Goal: Check status

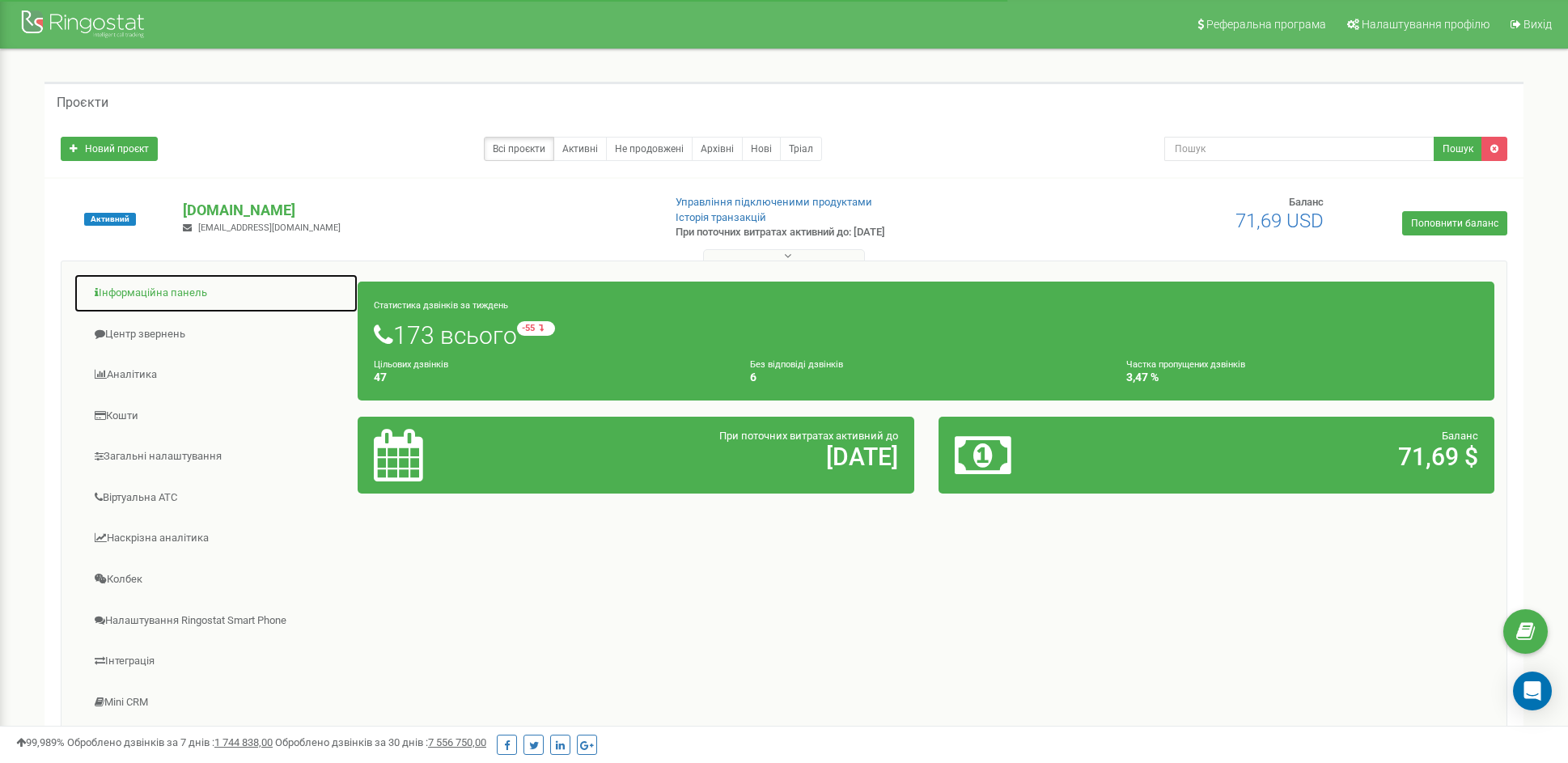
click at [170, 301] on link "Інформаційна панель" at bounding box center [216, 293] width 284 height 39
